Goal: Task Accomplishment & Management: Use online tool/utility

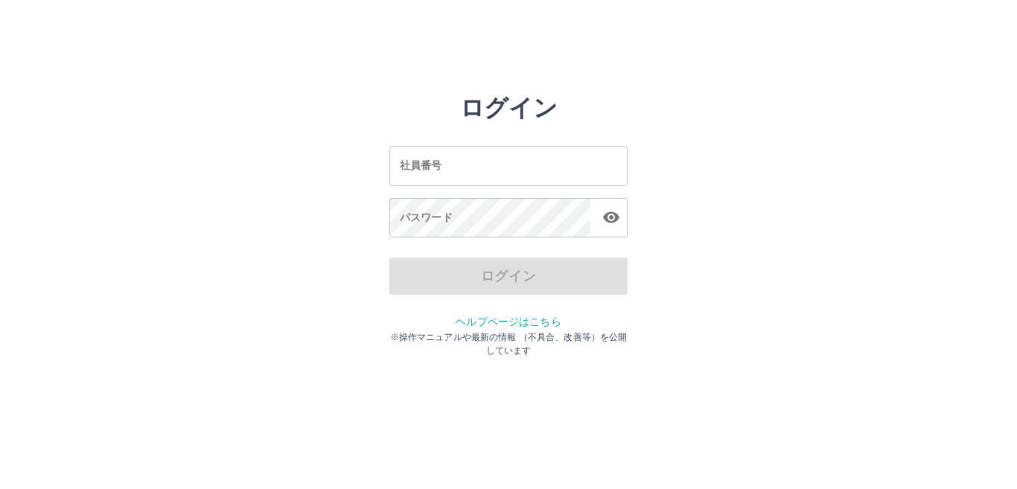
click at [518, 177] on input "社員番号" at bounding box center [509, 165] width 238 height 39
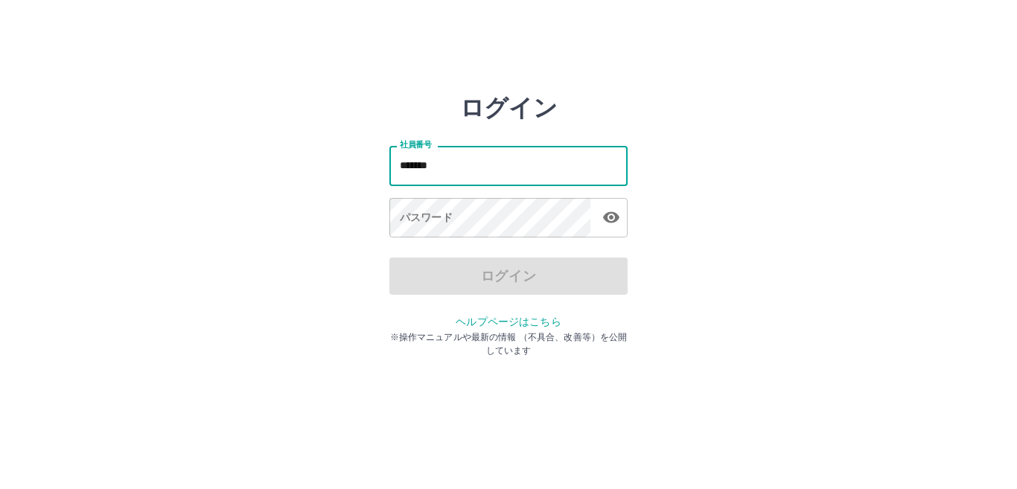
type input "*******"
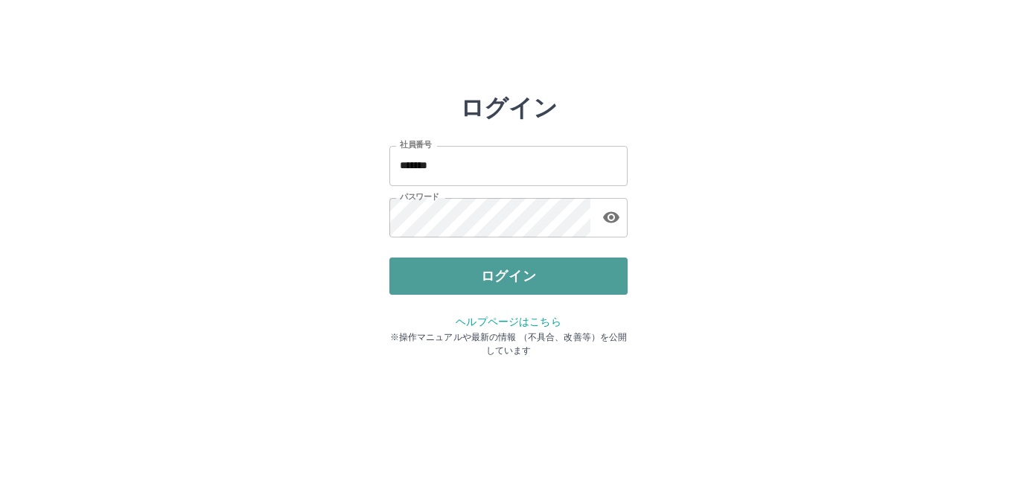
click at [509, 276] on button "ログイン" at bounding box center [509, 276] width 238 height 37
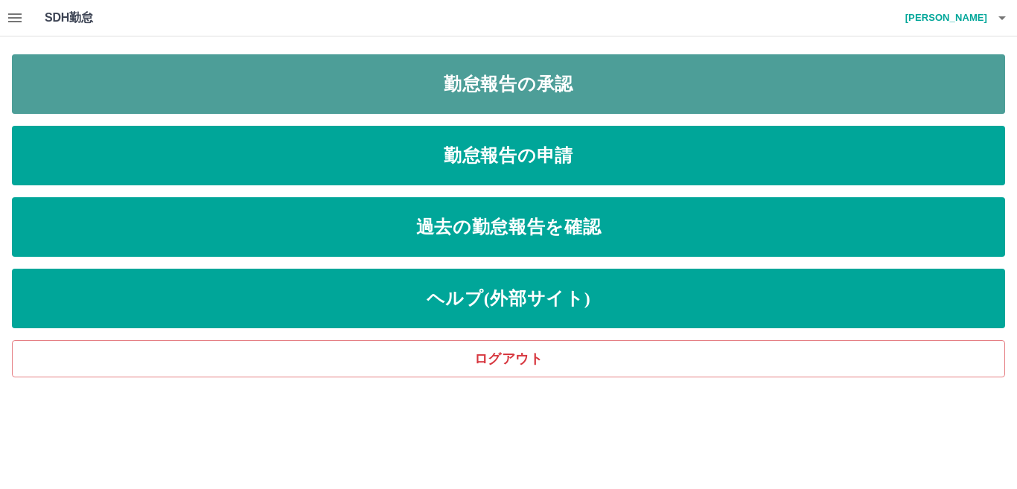
click at [479, 92] on link "勤怠報告の承認" at bounding box center [509, 84] width 994 height 60
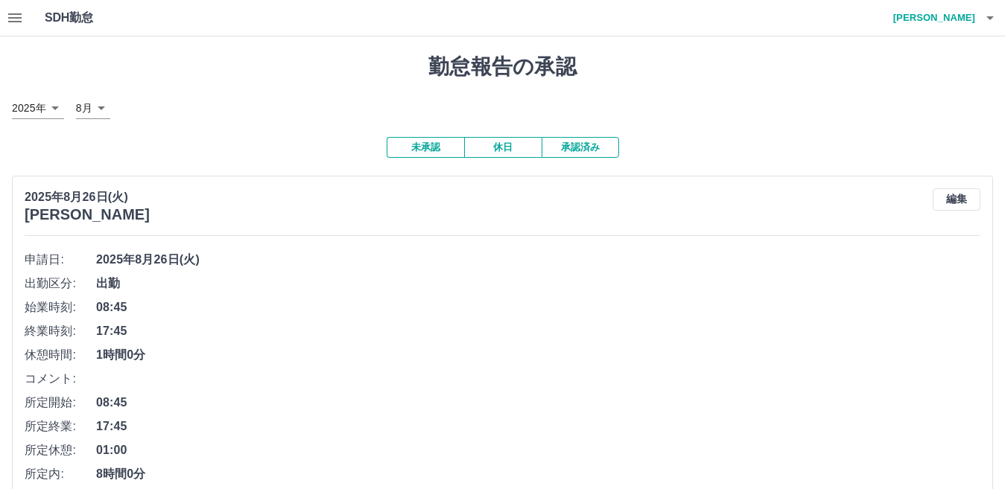
click at [594, 150] on button "承認済み" at bounding box center [579, 147] width 77 height 21
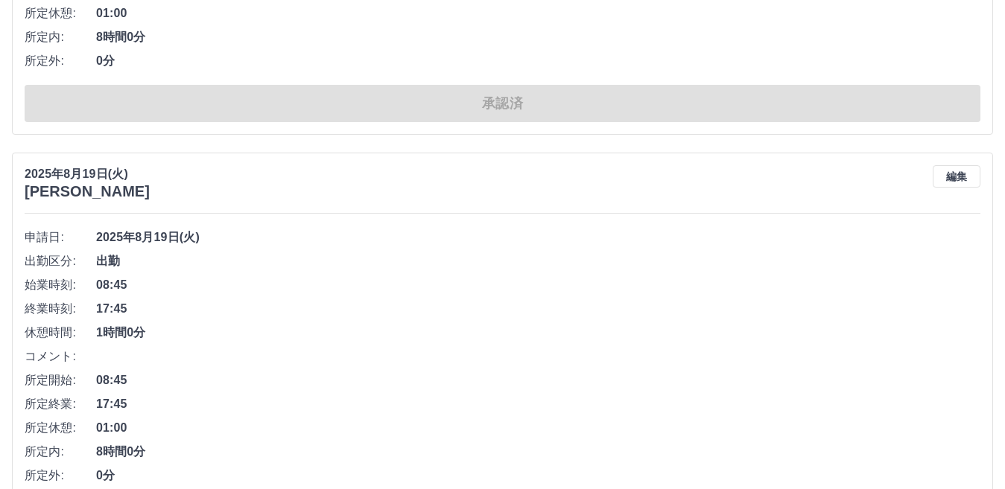
scroll to position [10101, 0]
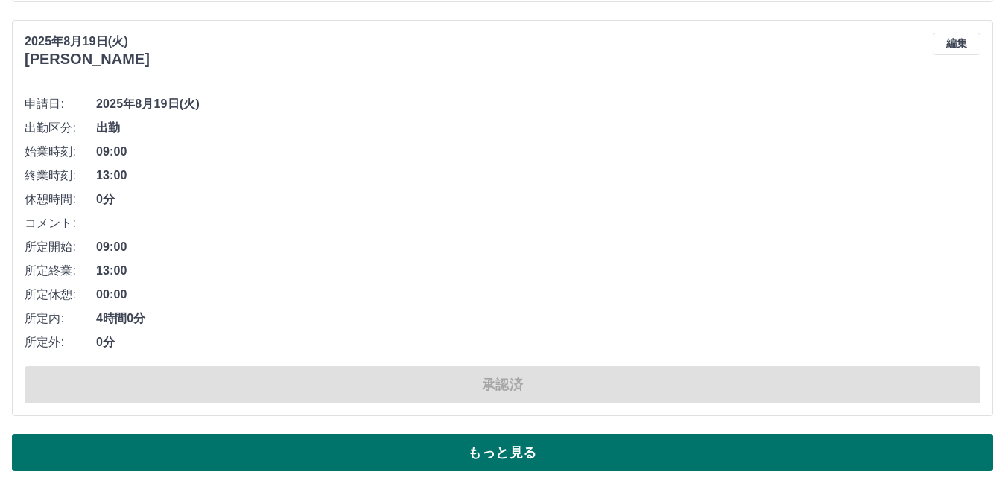
click at [585, 449] on button "もっと見る" at bounding box center [502, 452] width 981 height 37
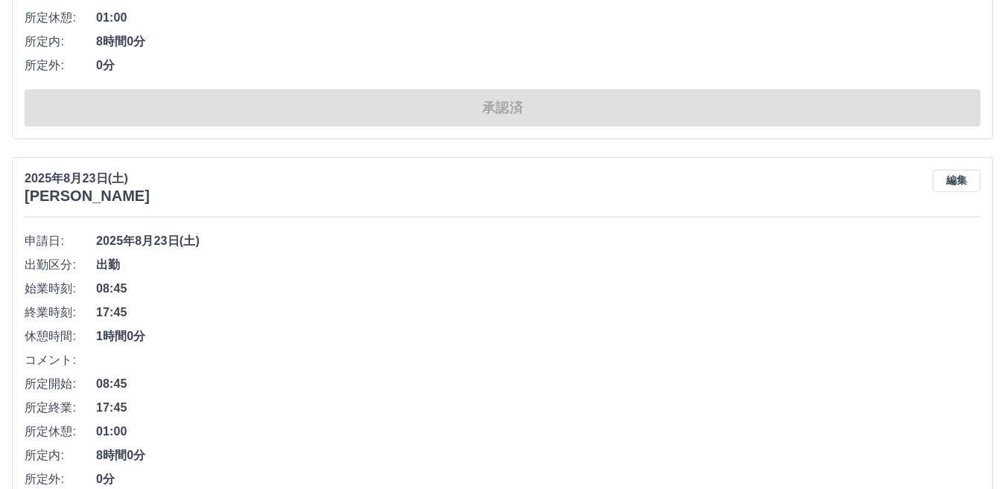
scroll to position [0, 0]
